Goal: Communication & Community: Ask a question

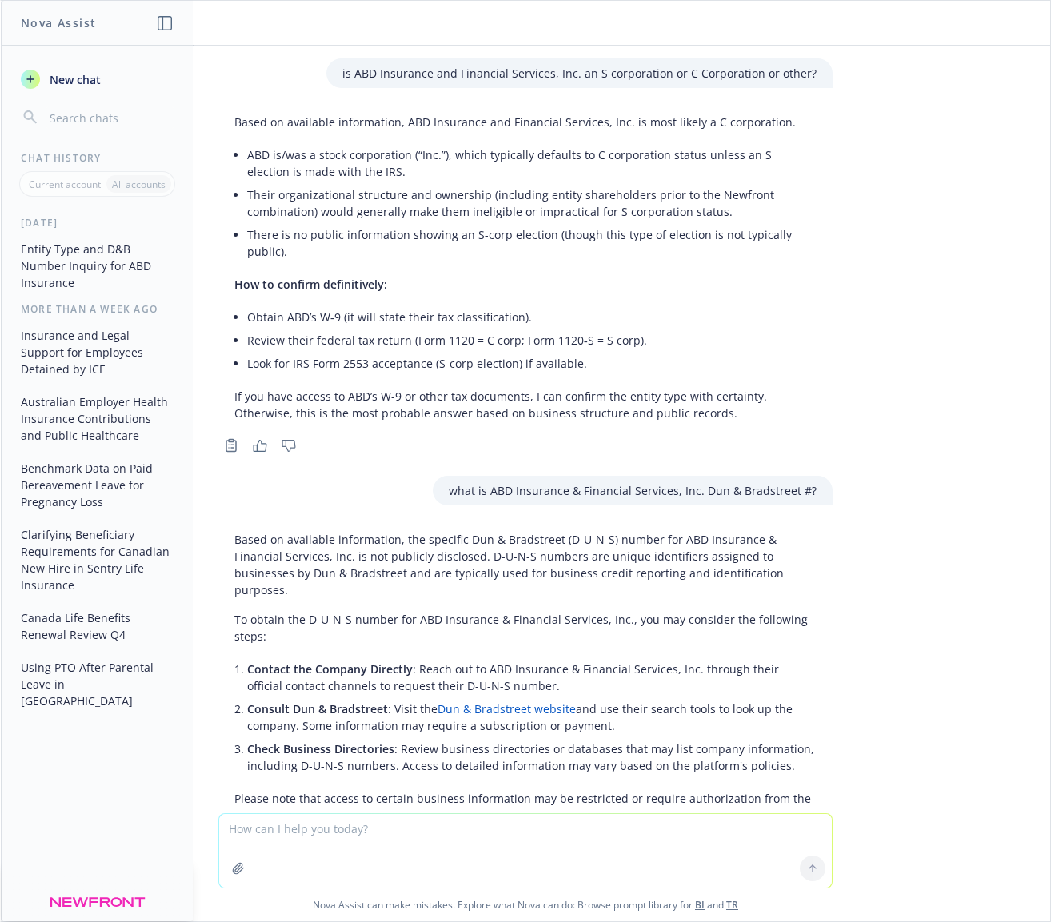
scroll to position [917, 0]
